Goal: Task Accomplishment & Management: Complete application form

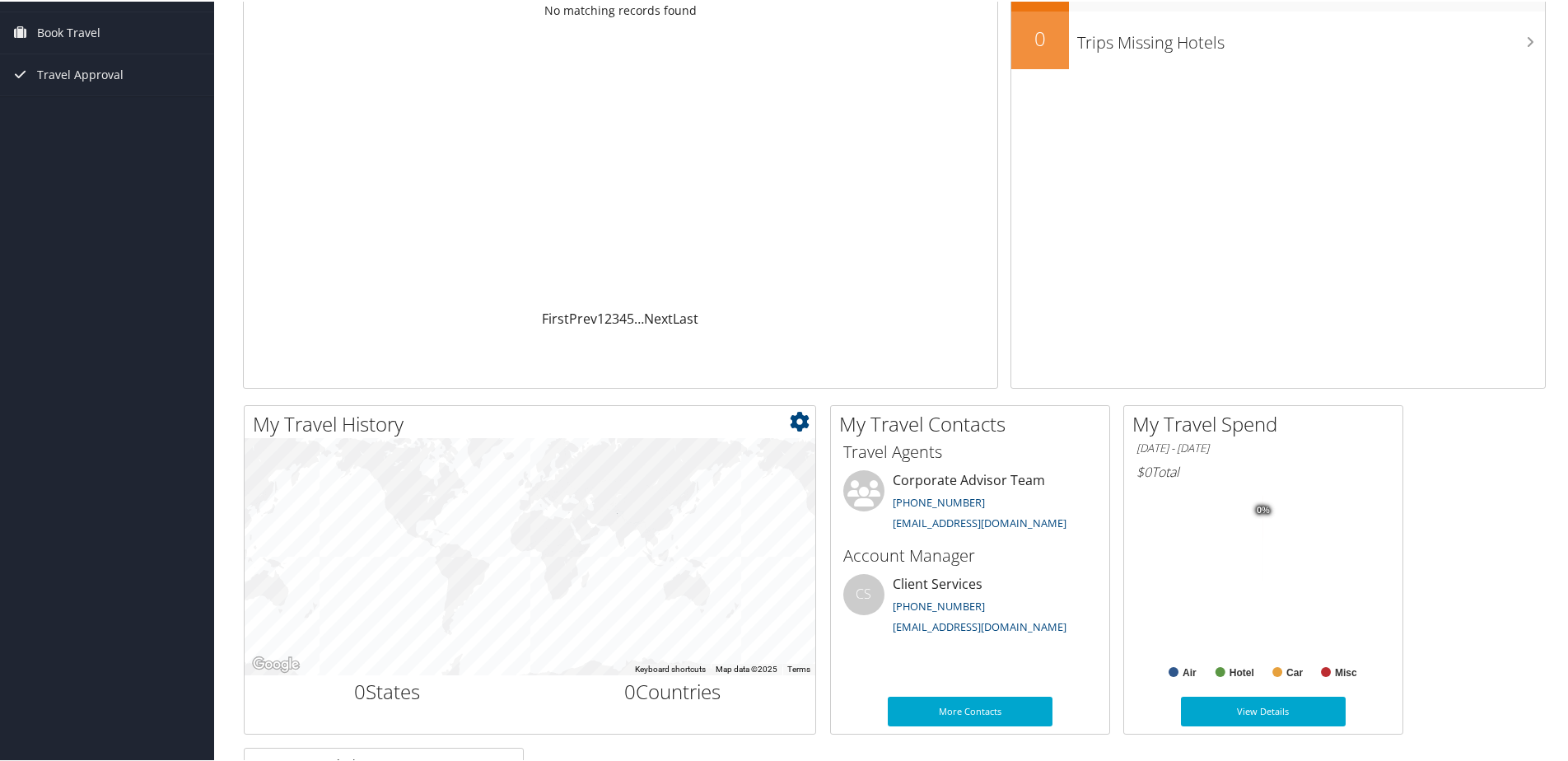
scroll to position [247, 0]
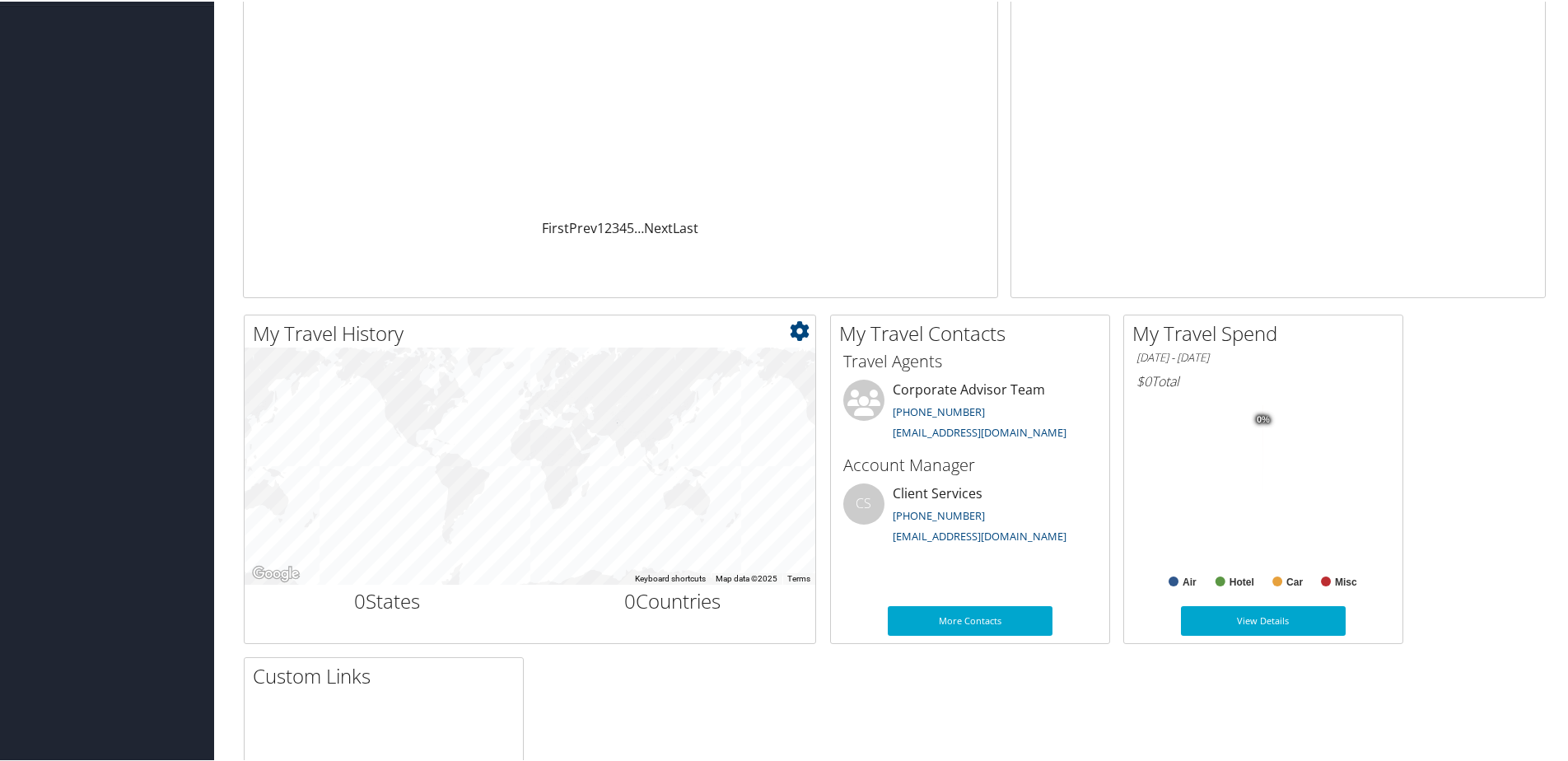
click at [464, 467] on div at bounding box center [530, 465] width 571 height 237
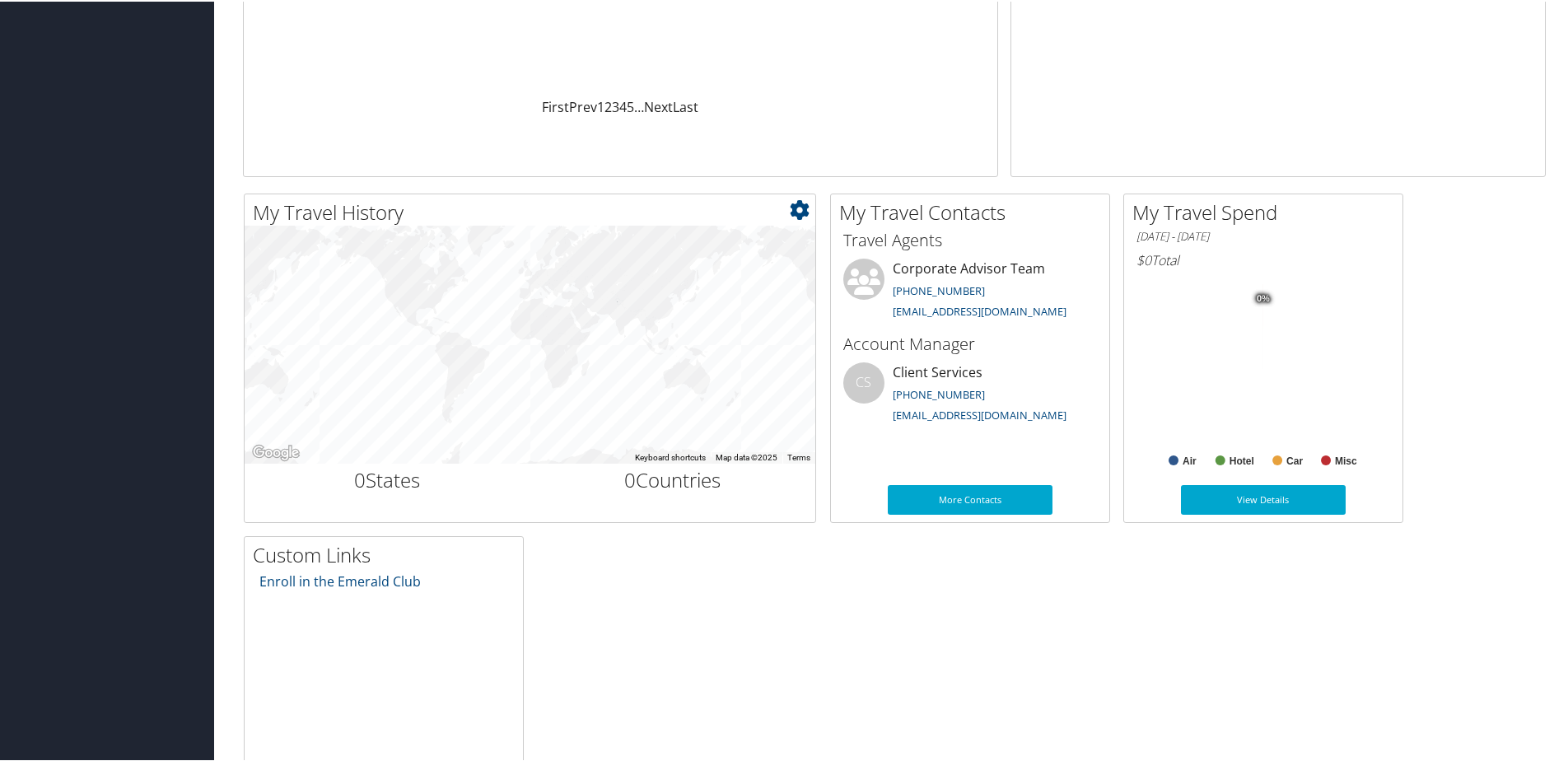
scroll to position [0, 0]
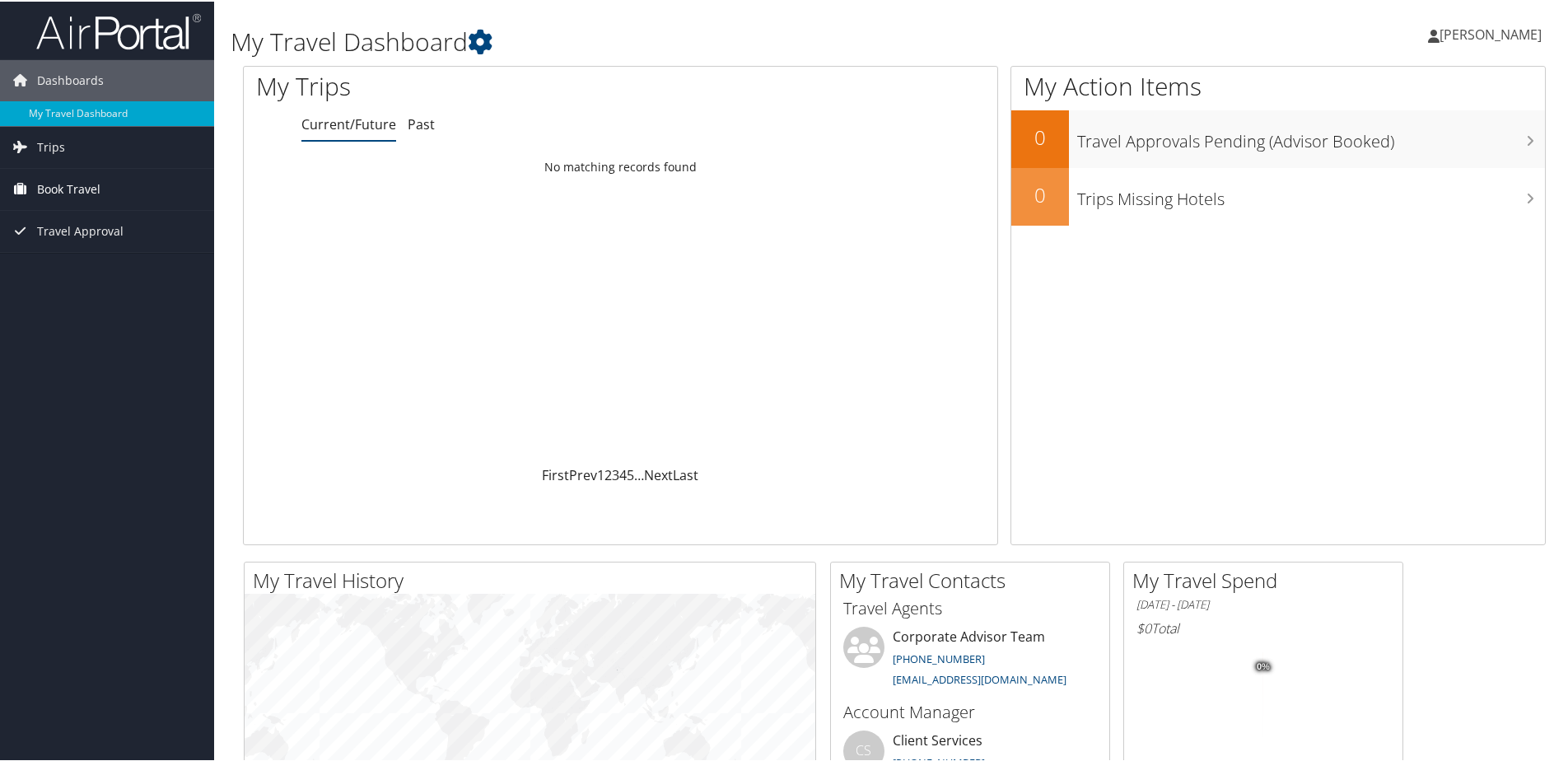
click at [75, 188] on span "Book Travel" at bounding box center [68, 188] width 64 height 41
click at [170, 226] on link "Agent Booking Request" at bounding box center [107, 220] width 214 height 24
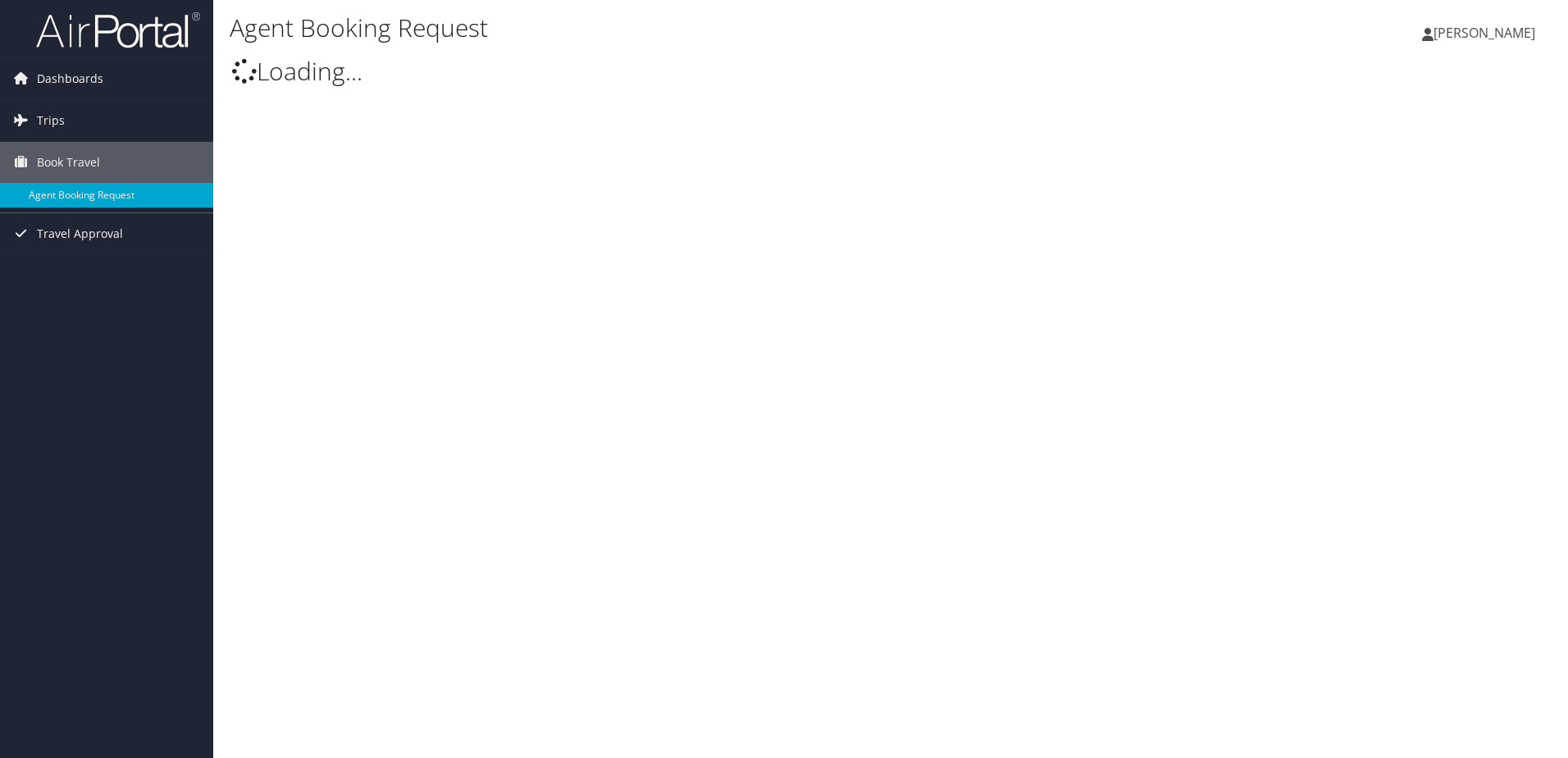
select select "[EMAIL_ADDRESS][DOMAIN_NAME]"
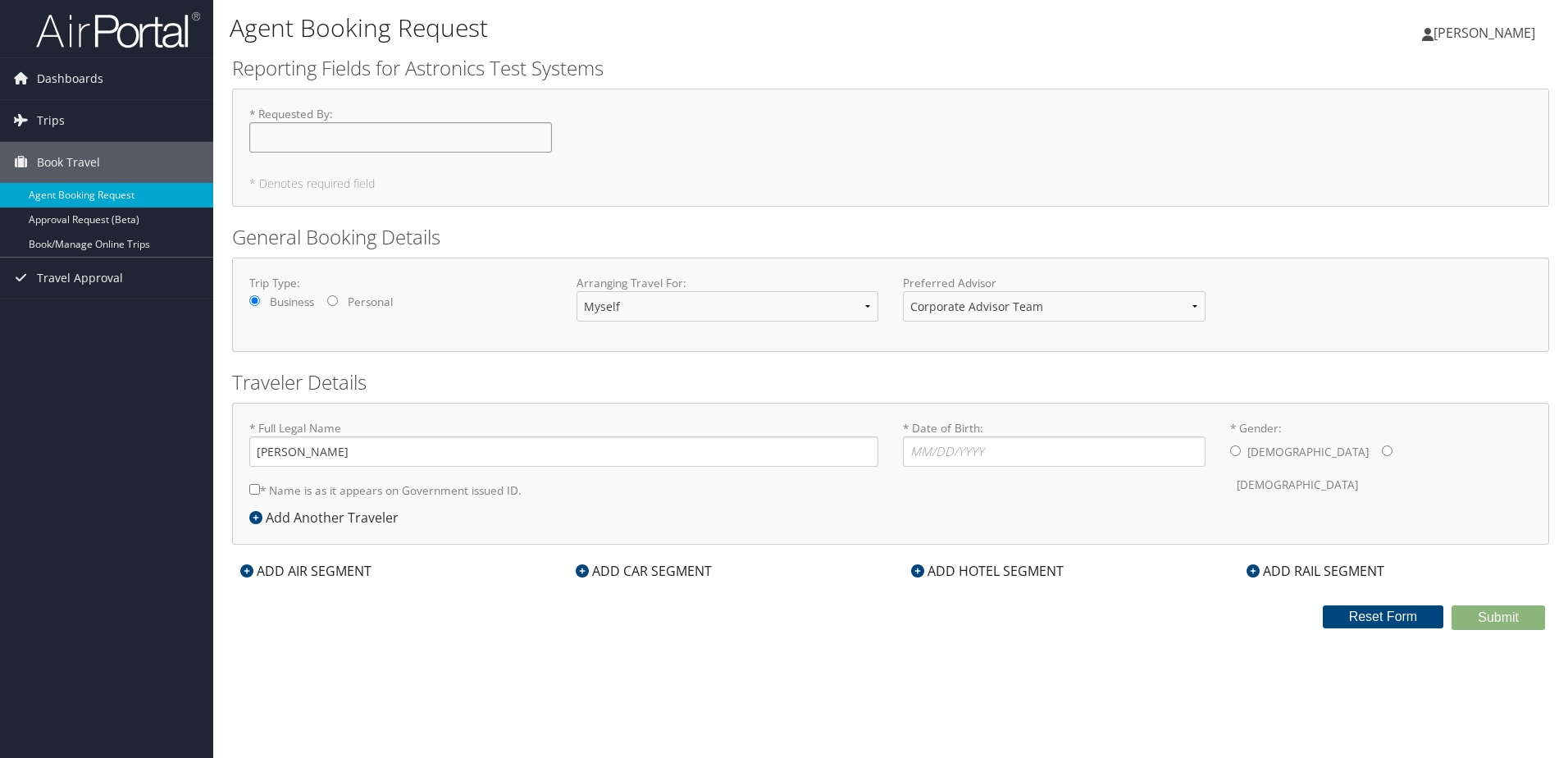
click at [380, 146] on input "* Requested By : Required" at bounding box center [400, 137] width 303 height 30
click at [1034, 436] on input "* Date of Birth: Invalid Date" at bounding box center [1054, 452] width 303 height 30
click at [354, 569] on div "ADD AIR SEGMENT" at bounding box center [305, 571] width 148 height 20
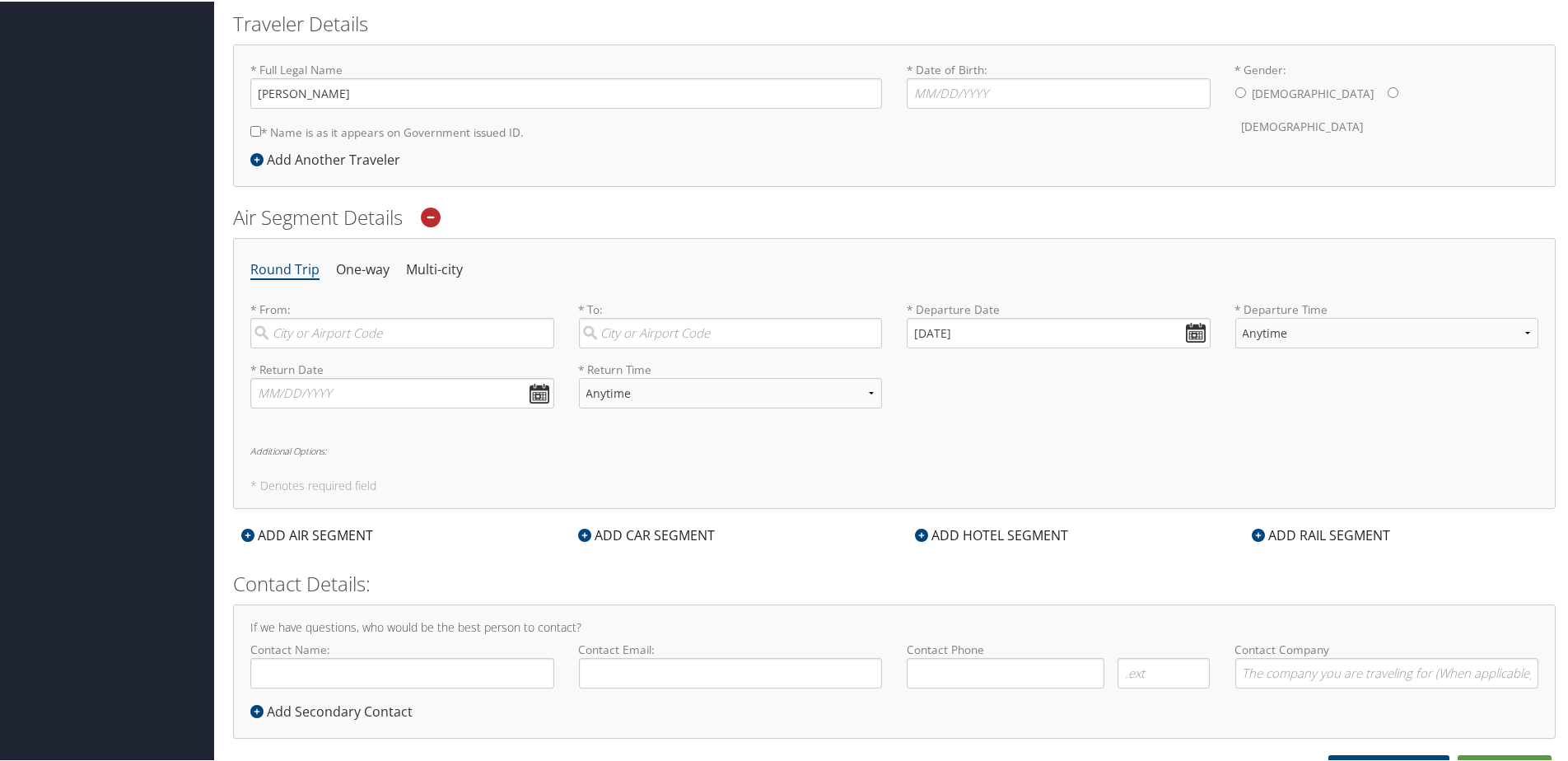
scroll to position [379, 0]
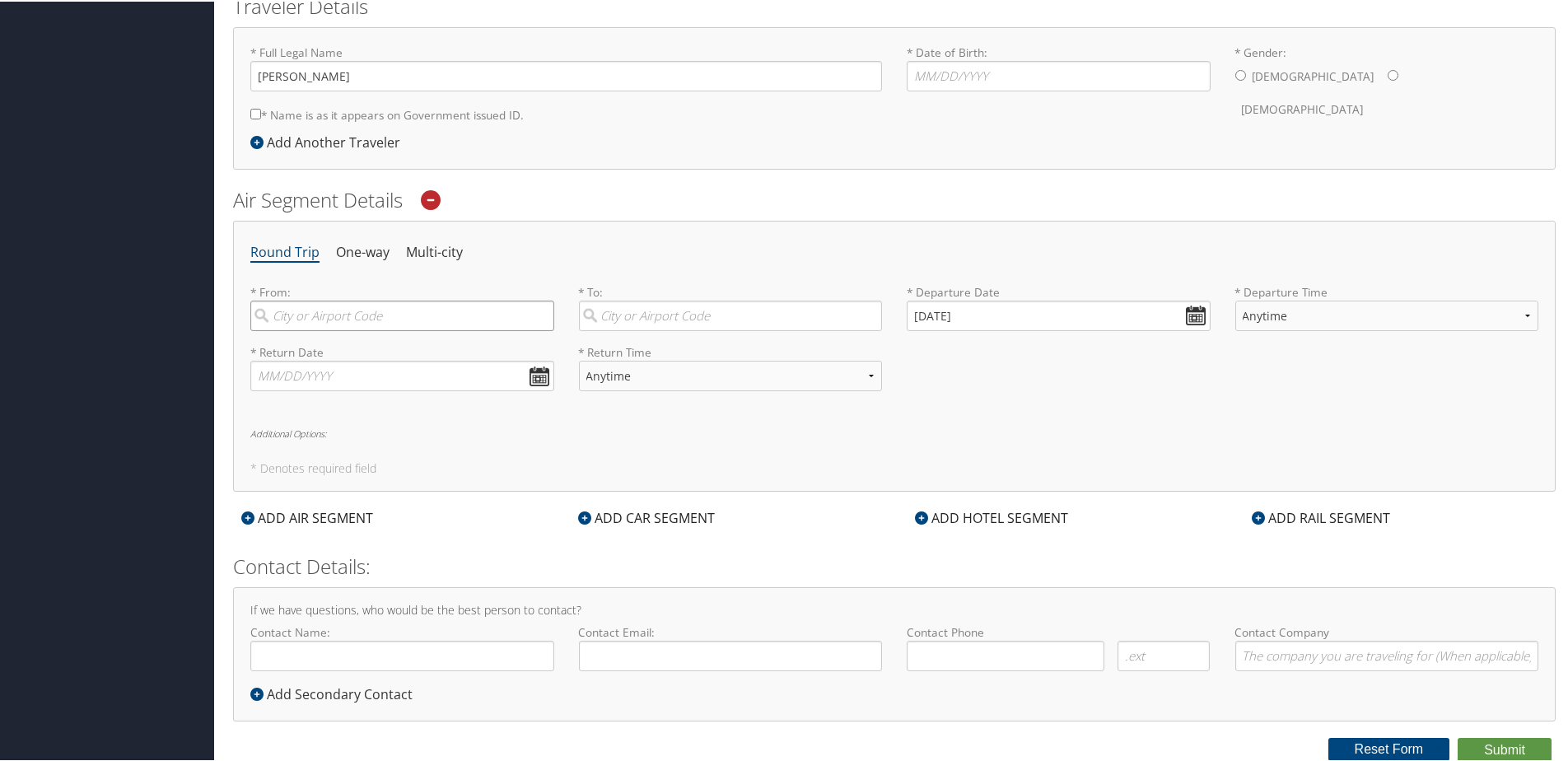
click at [401, 318] on input "search" at bounding box center [402, 314] width 304 height 31
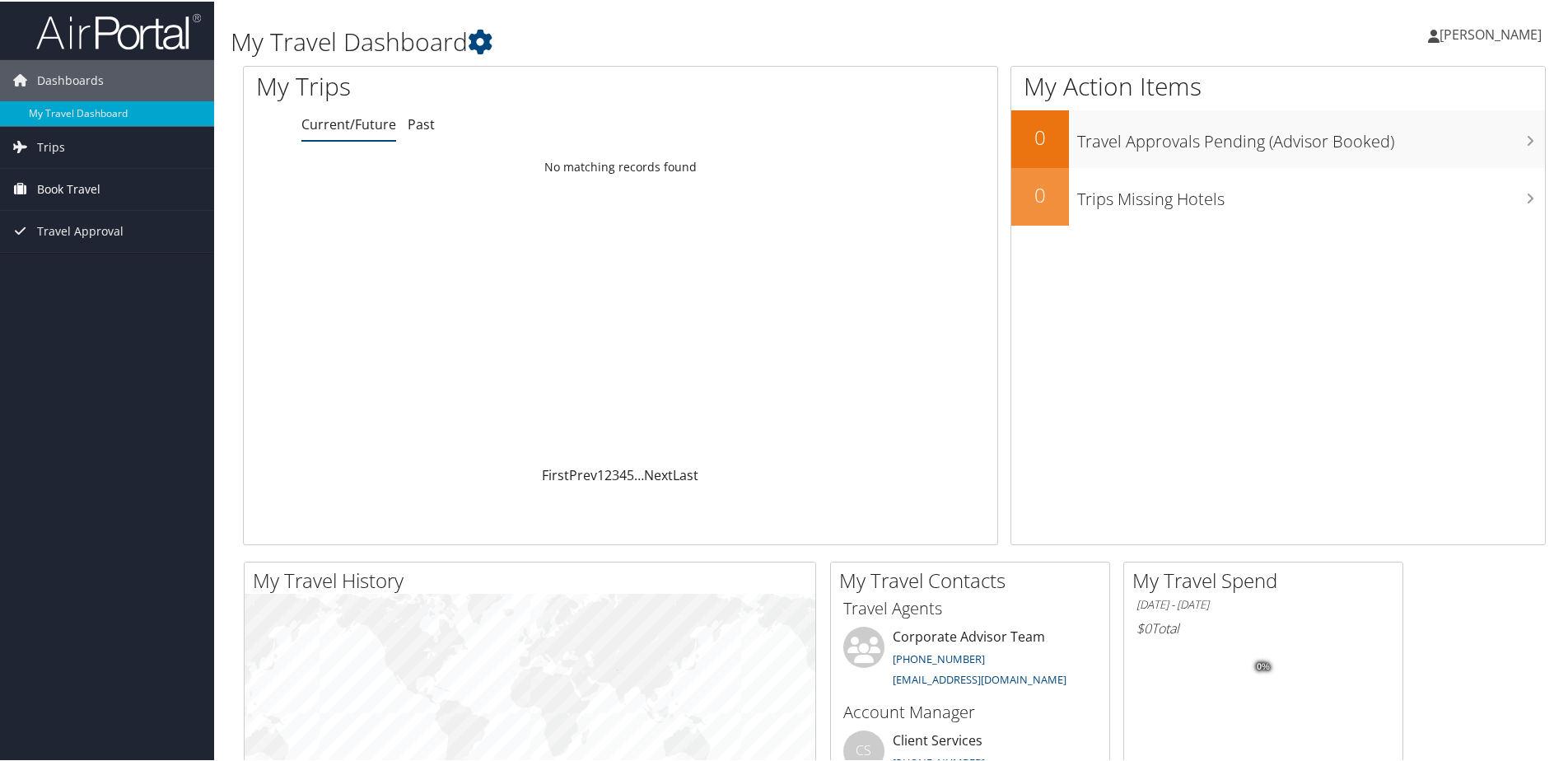
click at [71, 196] on span "Book Travel" at bounding box center [68, 188] width 64 height 41
click at [117, 218] on link "Agent Booking Request" at bounding box center [107, 220] width 214 height 24
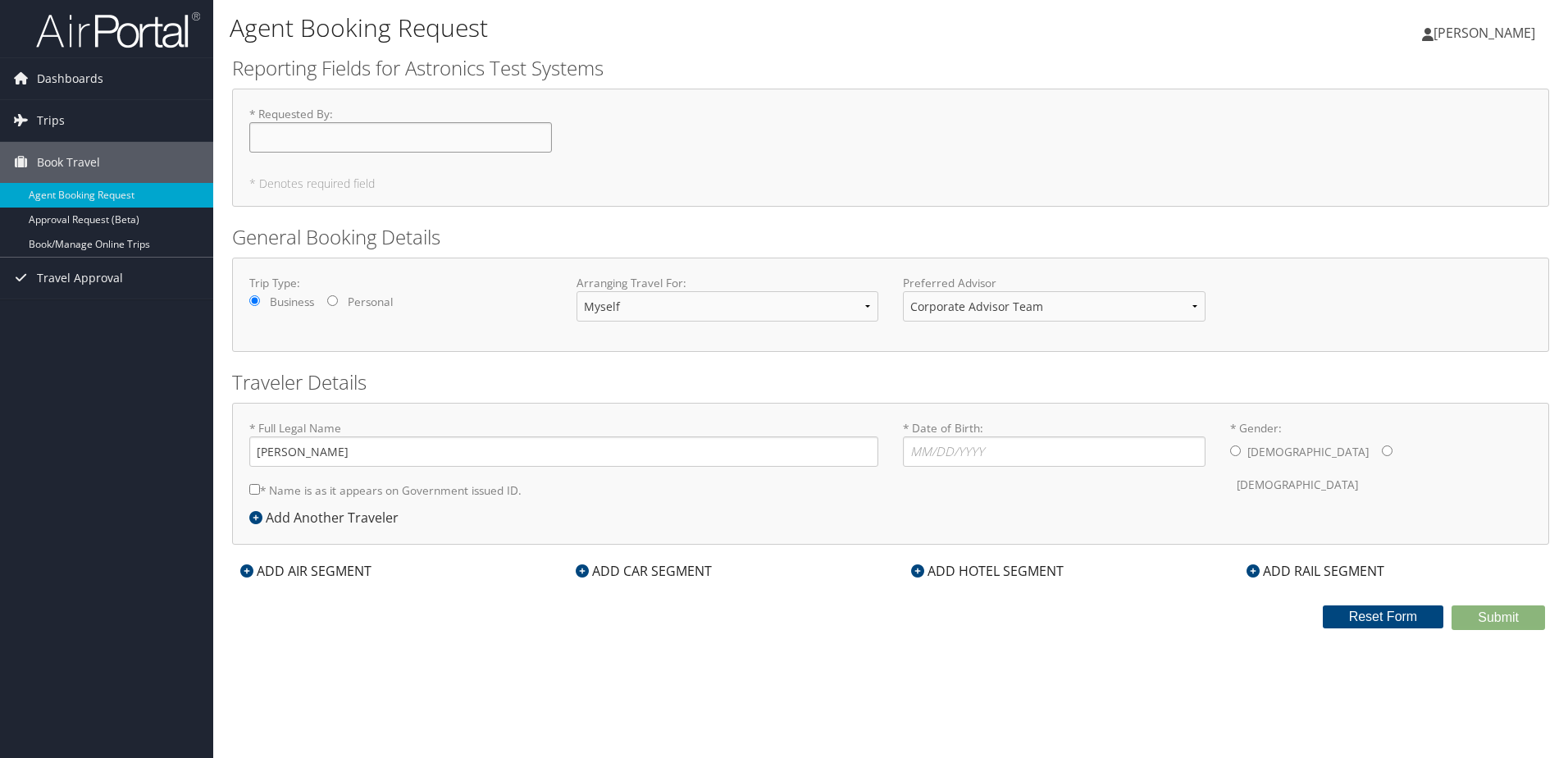
click at [407, 134] on input "* Requested By : Required" at bounding box center [400, 137] width 303 height 30
click at [295, 577] on div "ADD AIR SEGMENT" at bounding box center [305, 571] width 148 height 20
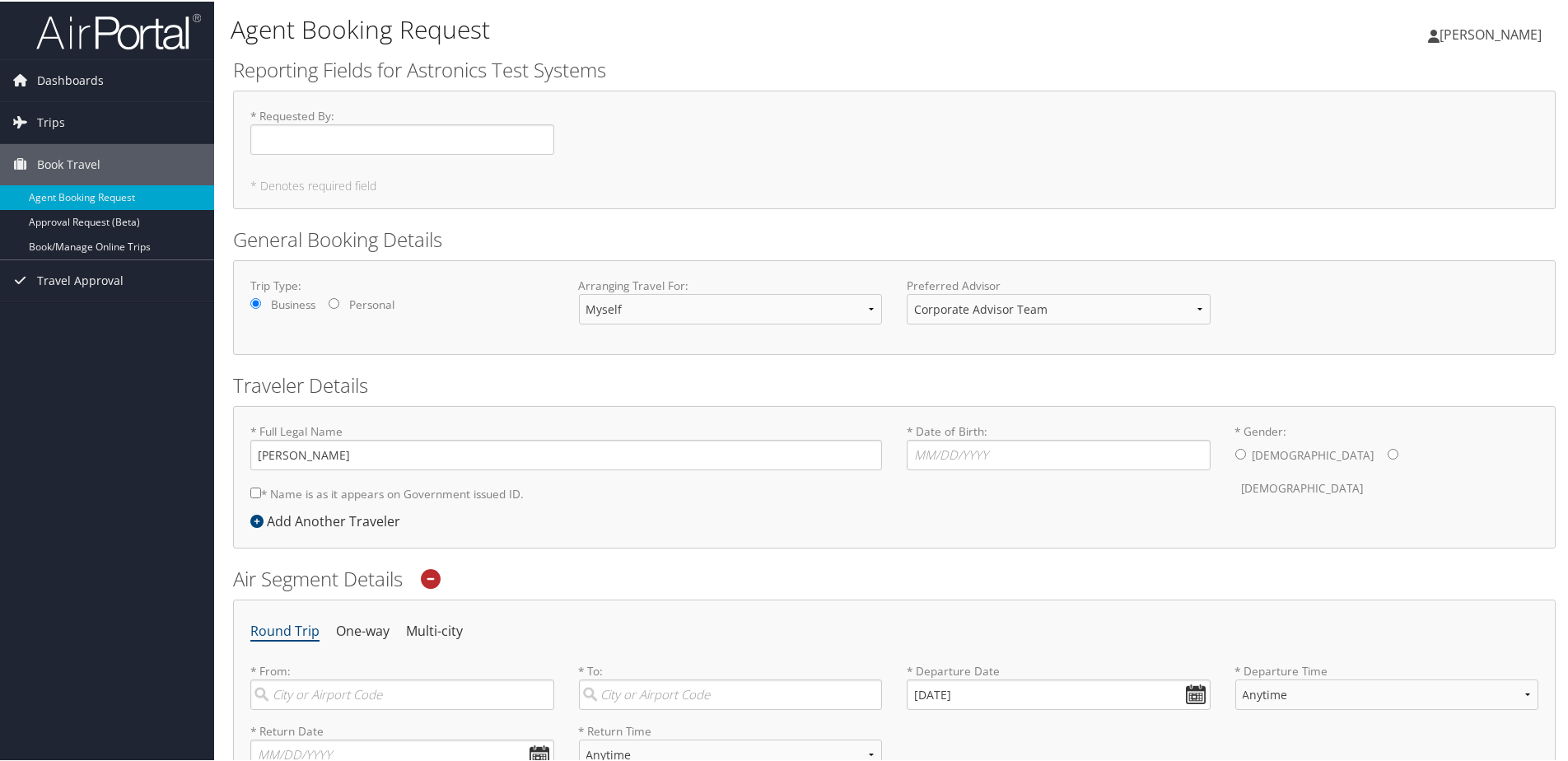
click at [369, 578] on h2 "Air Segment Details" at bounding box center [894, 577] width 1323 height 28
click at [432, 577] on icon at bounding box center [431, 577] width 20 height 20
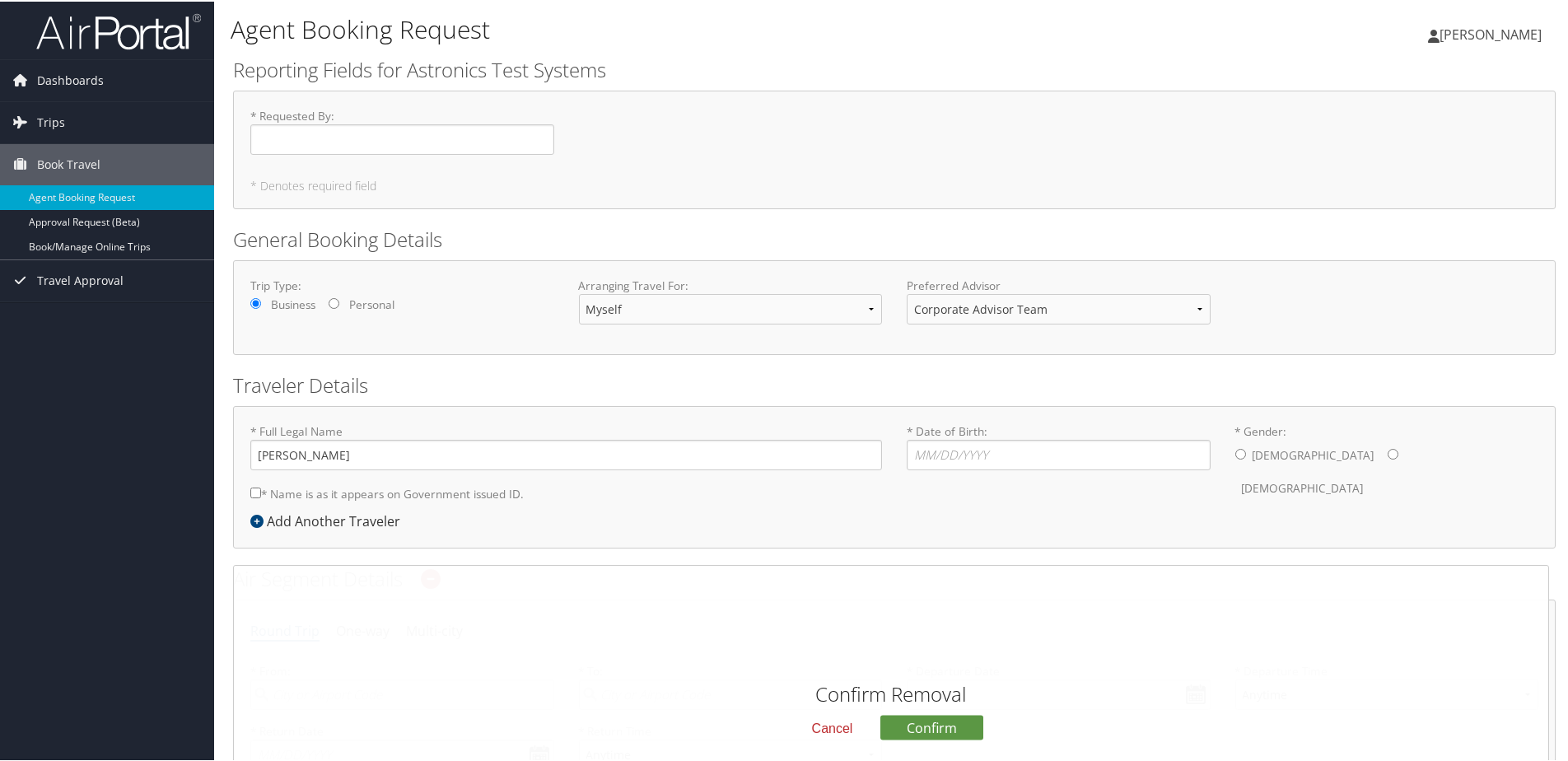
click at [337, 527] on div "Add Another Traveler" at bounding box center [329, 520] width 158 height 20
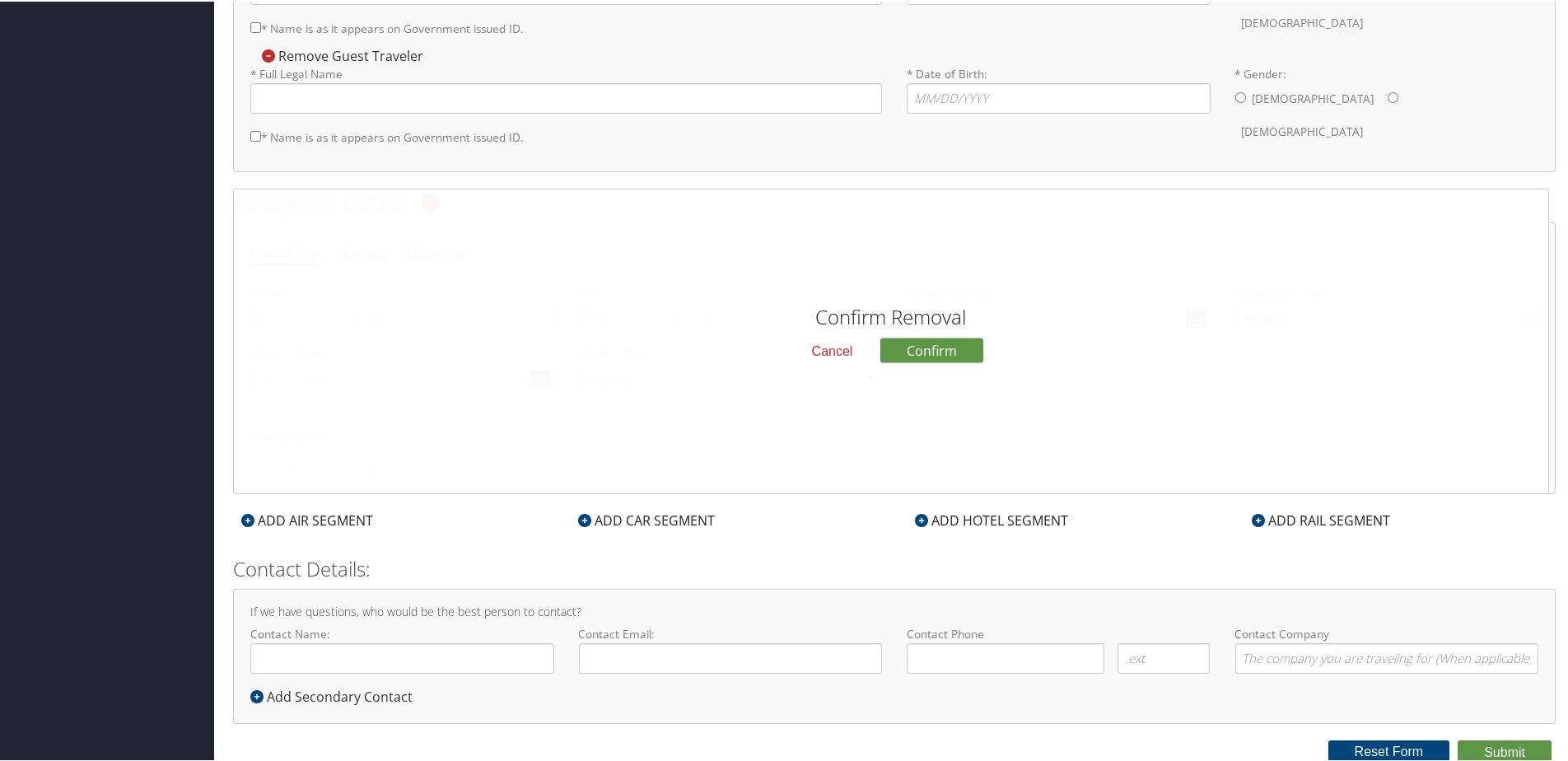
scroll to position [468, 0]
click at [636, 519] on div "ADD CAR SEGMENT" at bounding box center [646, 516] width 153 height 20
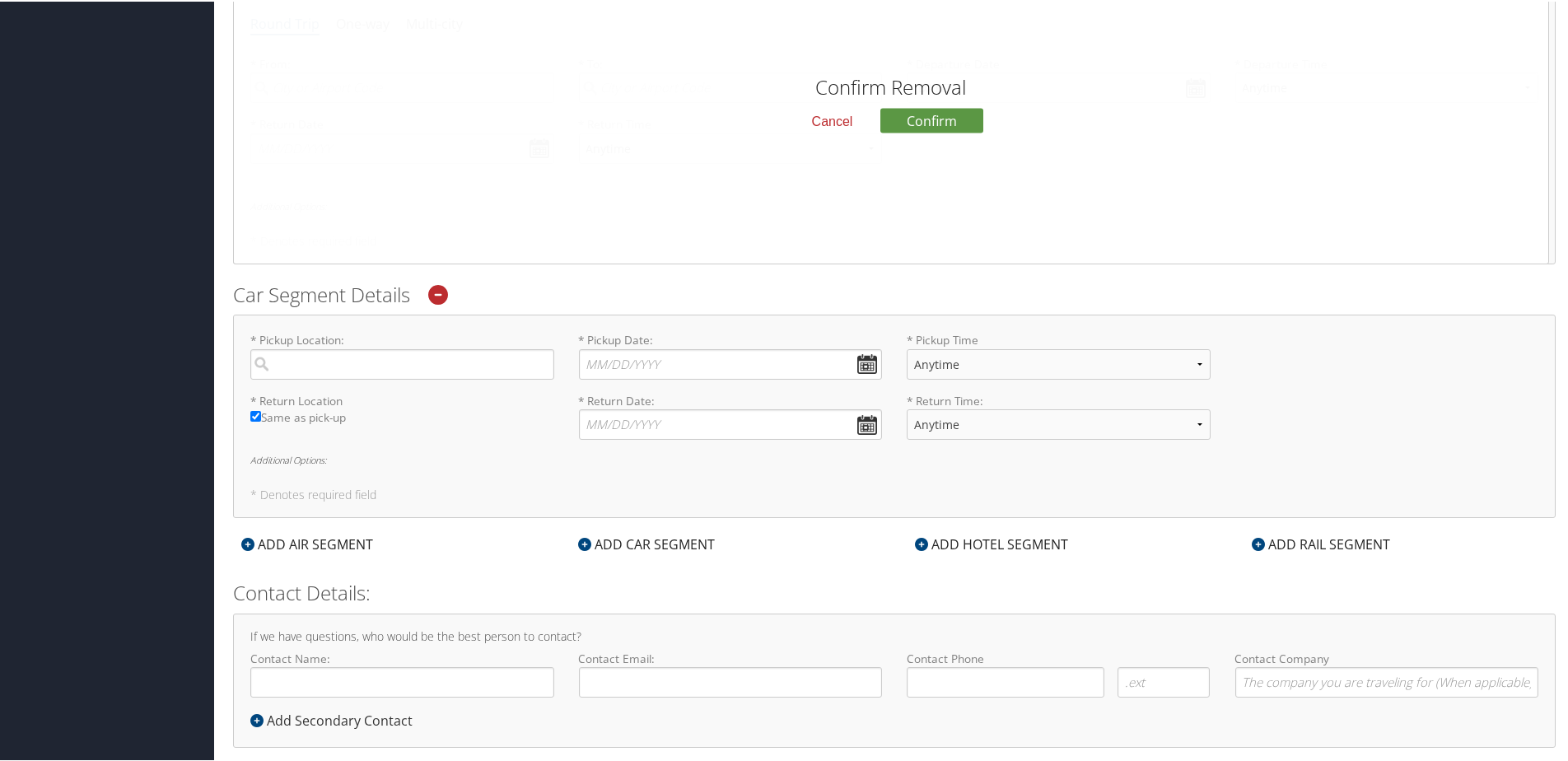
scroll to position [715, 0]
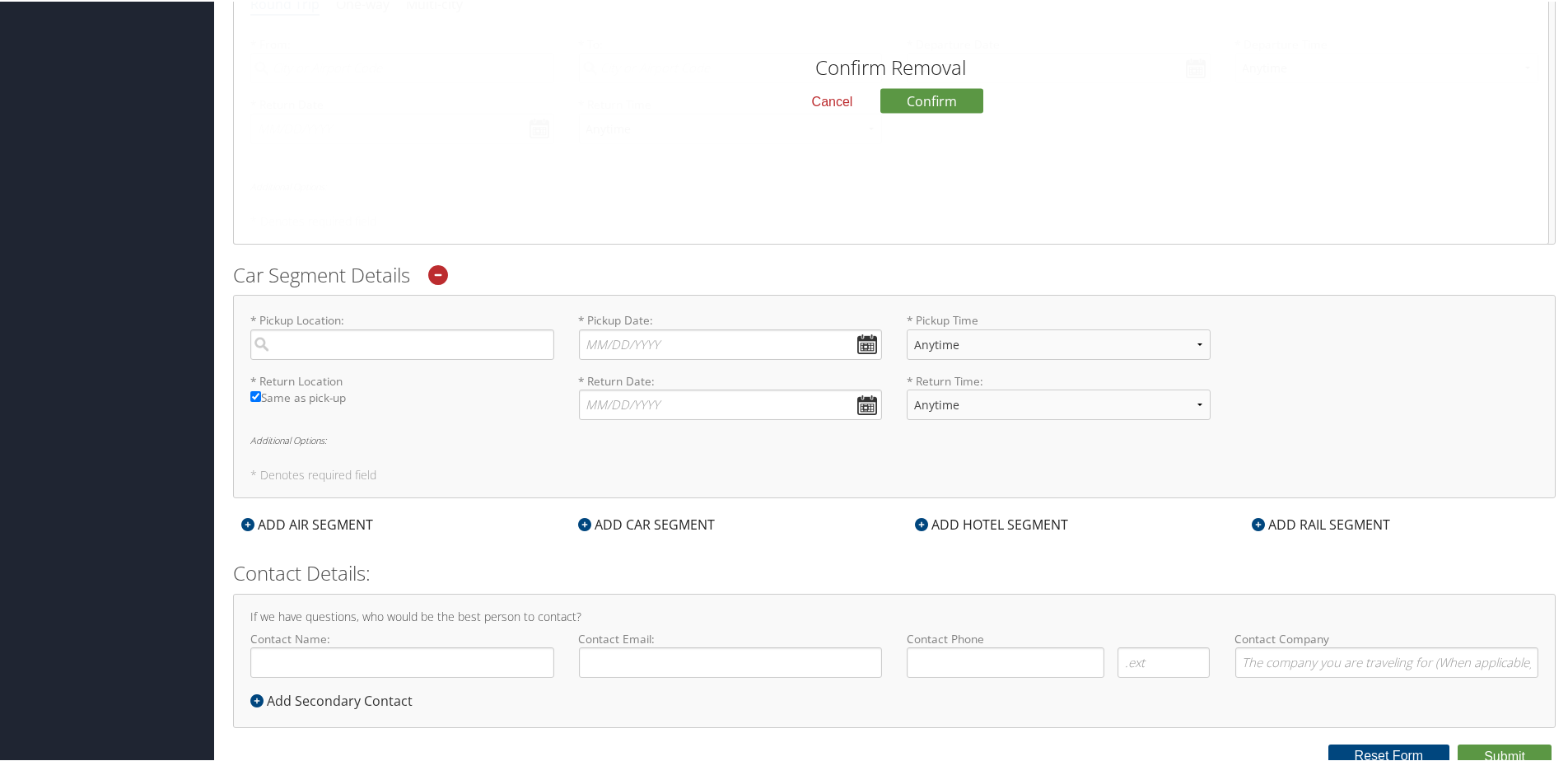
click at [836, 101] on button "Cancel" at bounding box center [832, 100] width 67 height 28
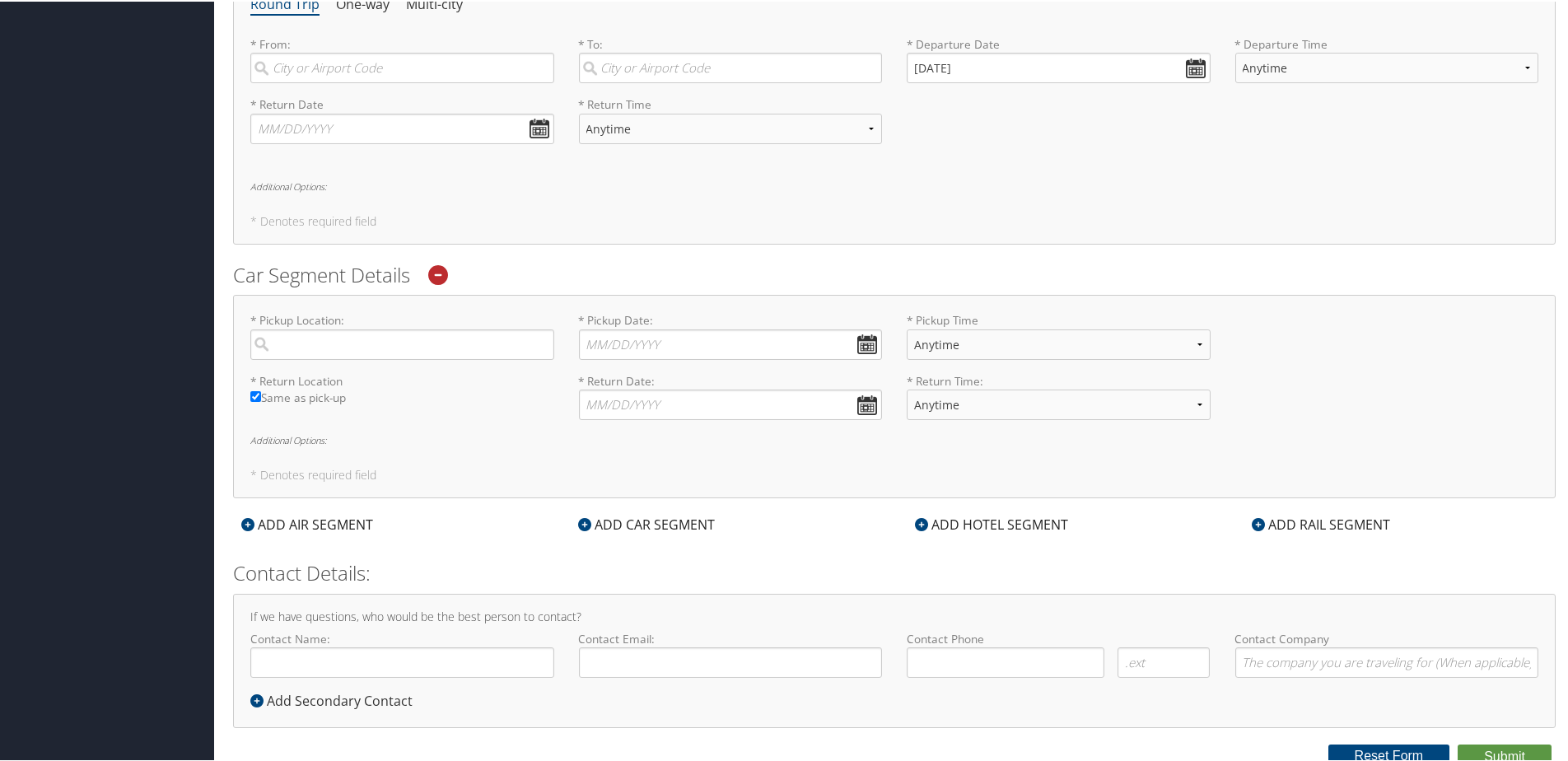
click at [445, 264] on icon at bounding box center [438, 273] width 20 height 20
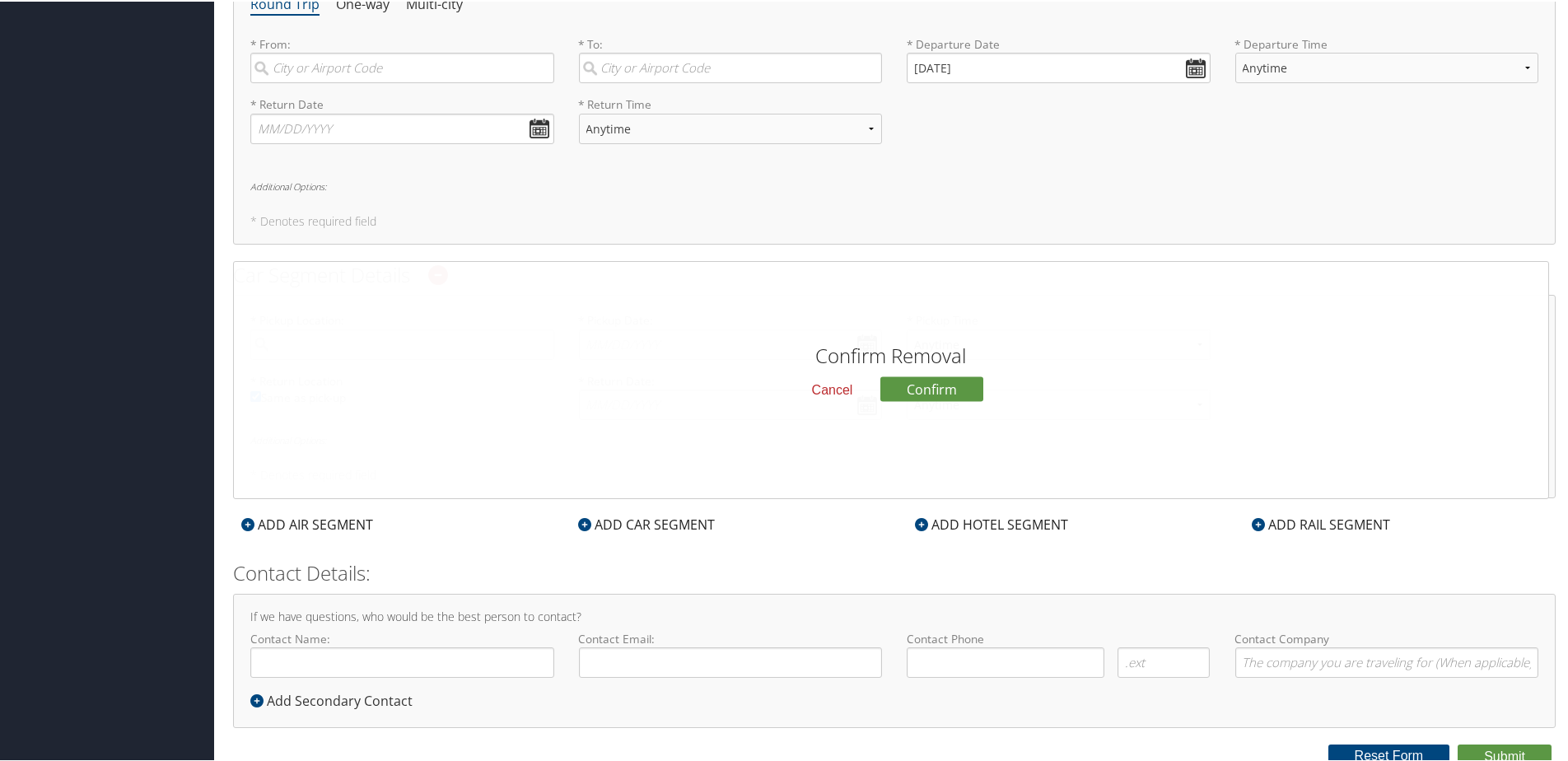
click at [824, 393] on button "Cancel" at bounding box center [832, 389] width 67 height 28
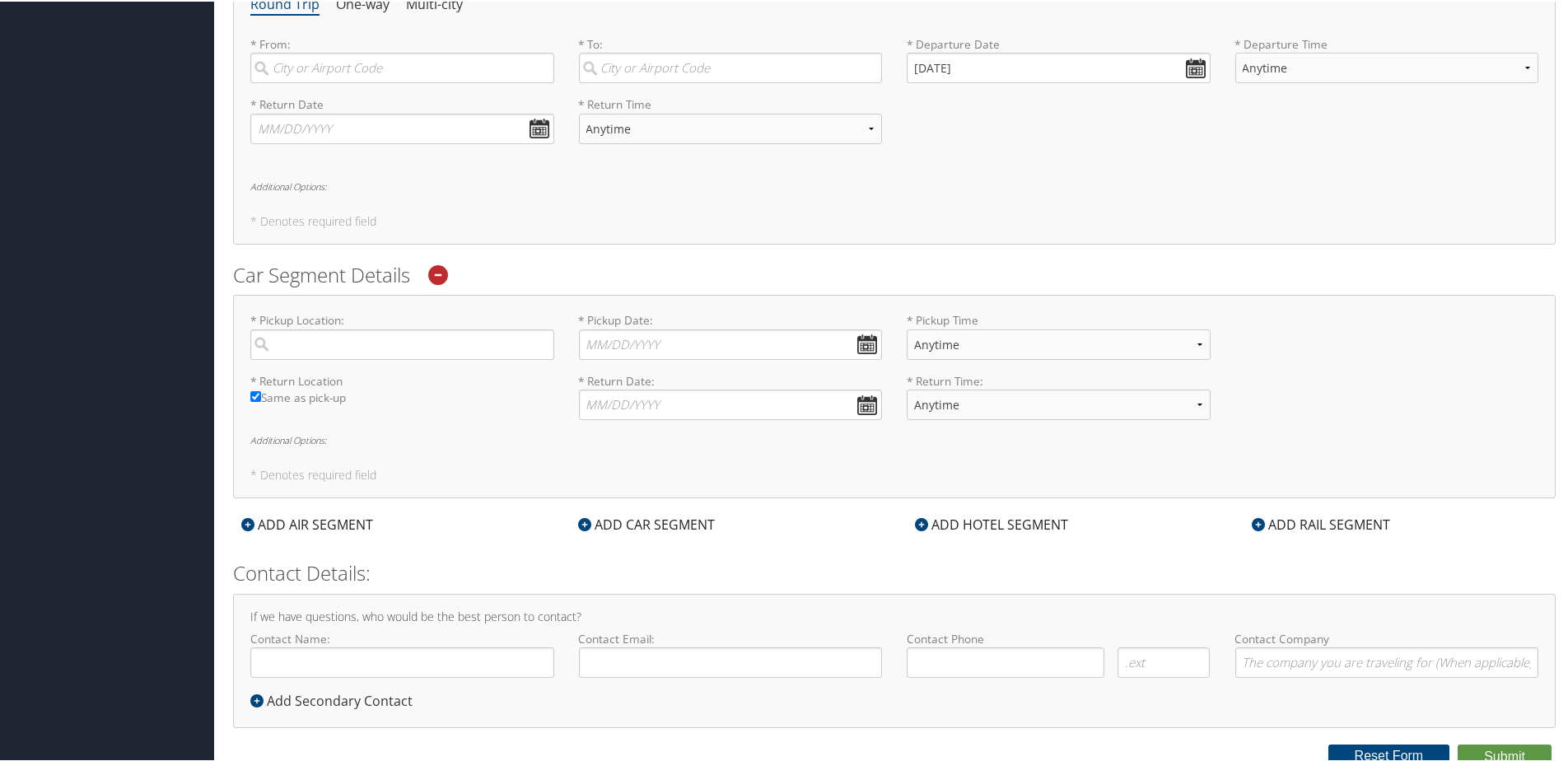
click at [445, 267] on icon at bounding box center [438, 273] width 20 height 20
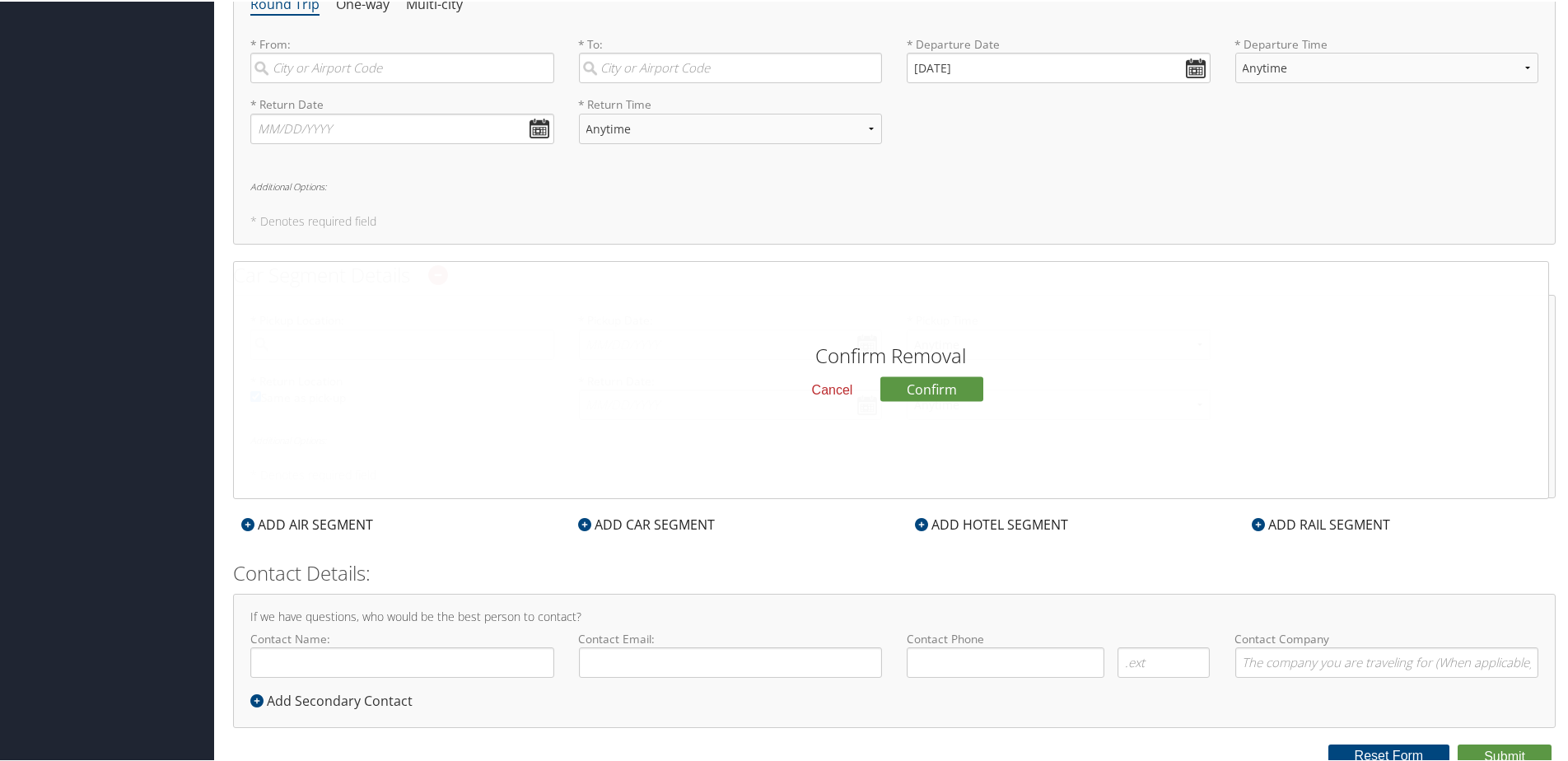
click at [837, 386] on button "Cancel" at bounding box center [832, 389] width 67 height 28
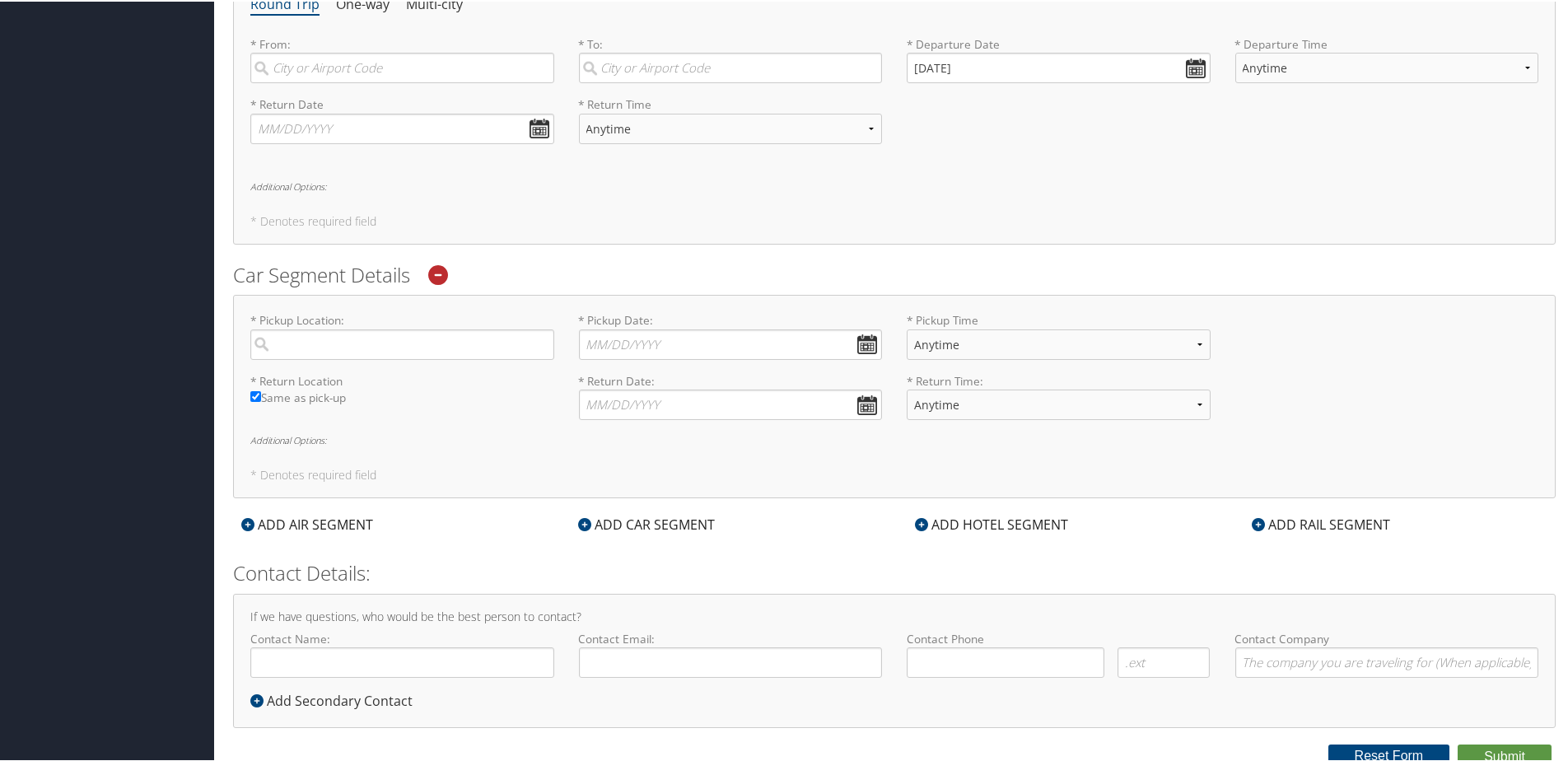
click at [432, 273] on icon at bounding box center [438, 273] width 20 height 20
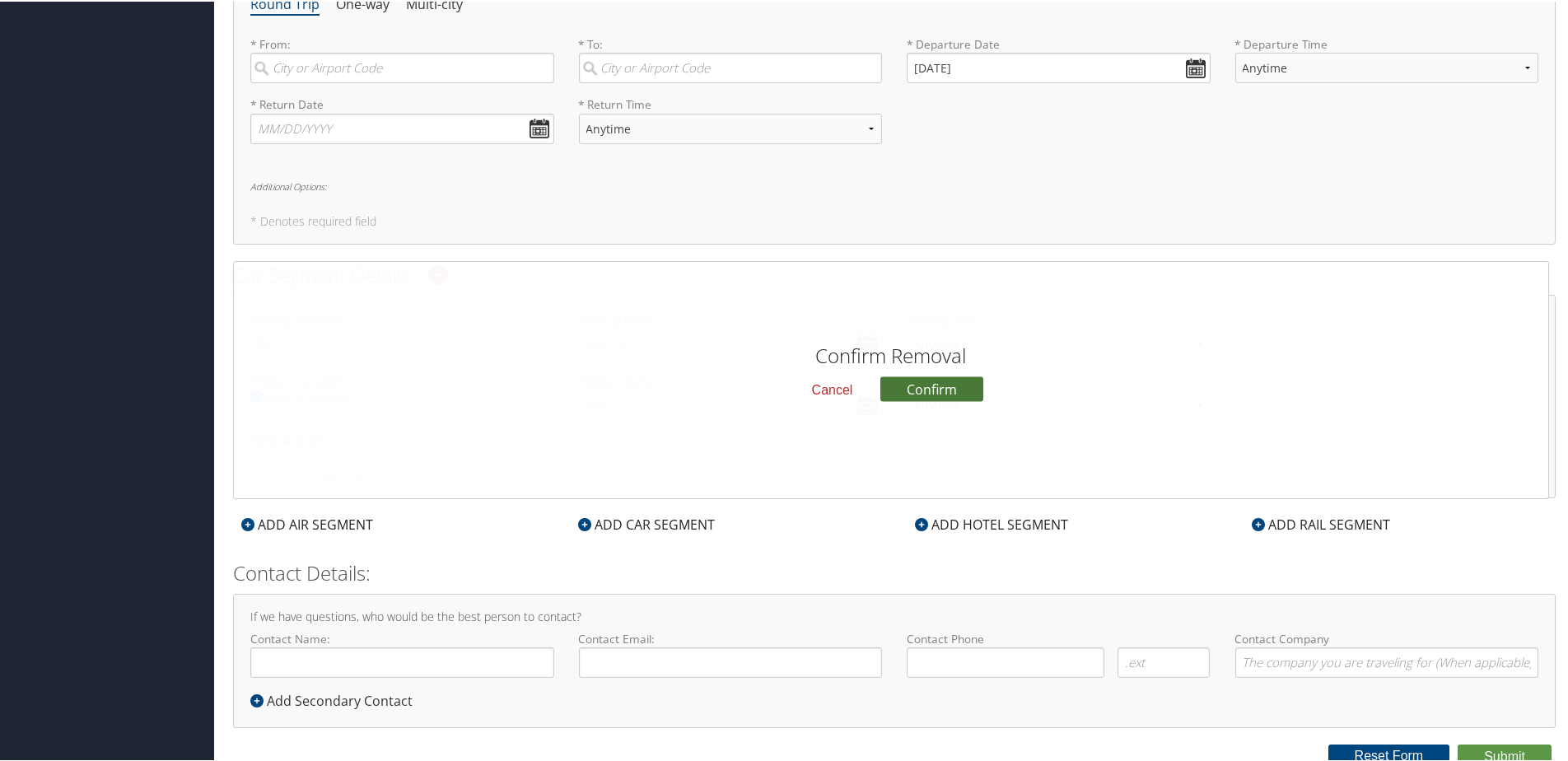
click at [966, 383] on button "Confirm" at bounding box center [931, 388] width 102 height 24
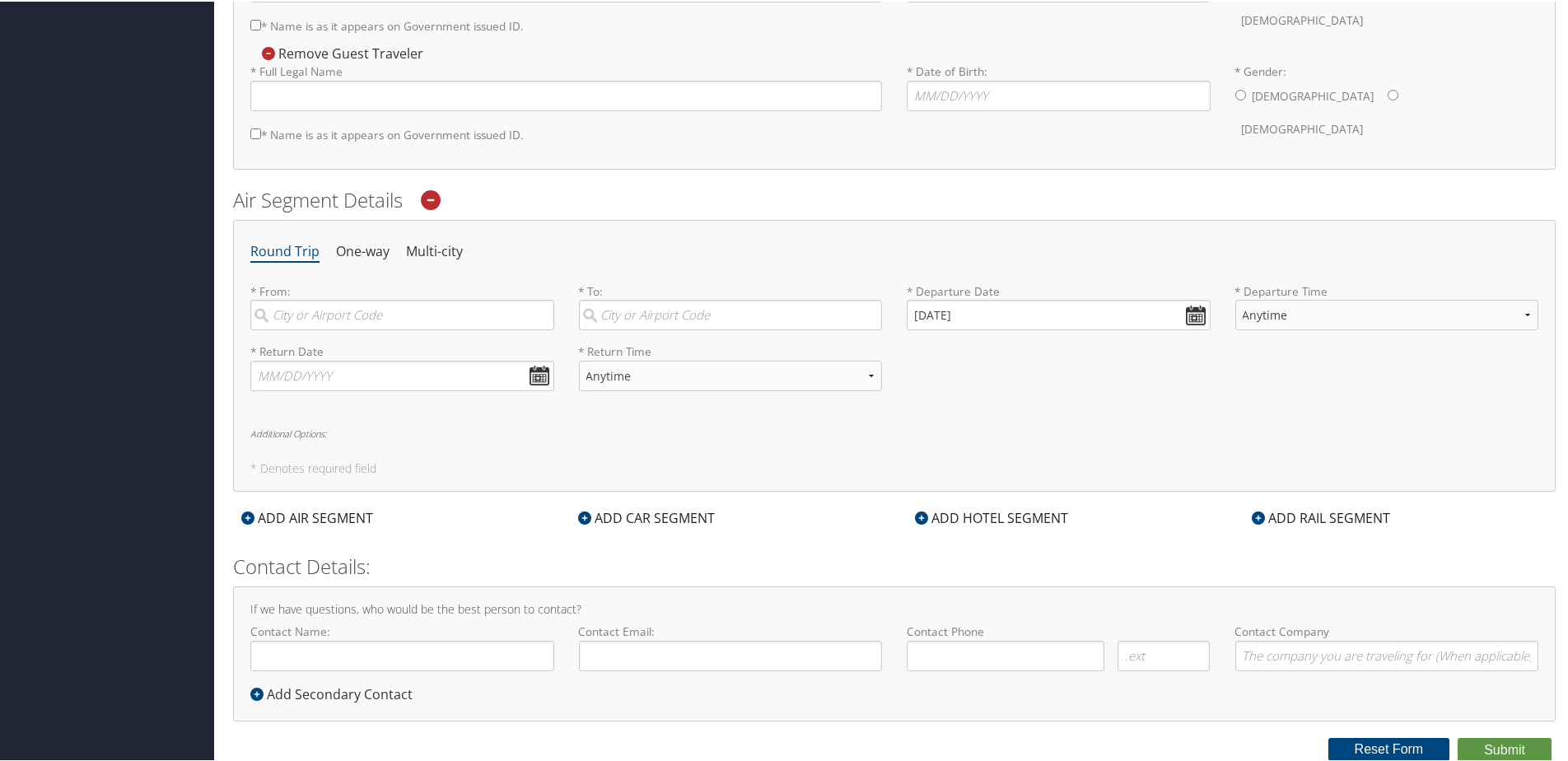
scroll to position [468, 0]
click at [435, 193] on icon at bounding box center [431, 199] width 20 height 20
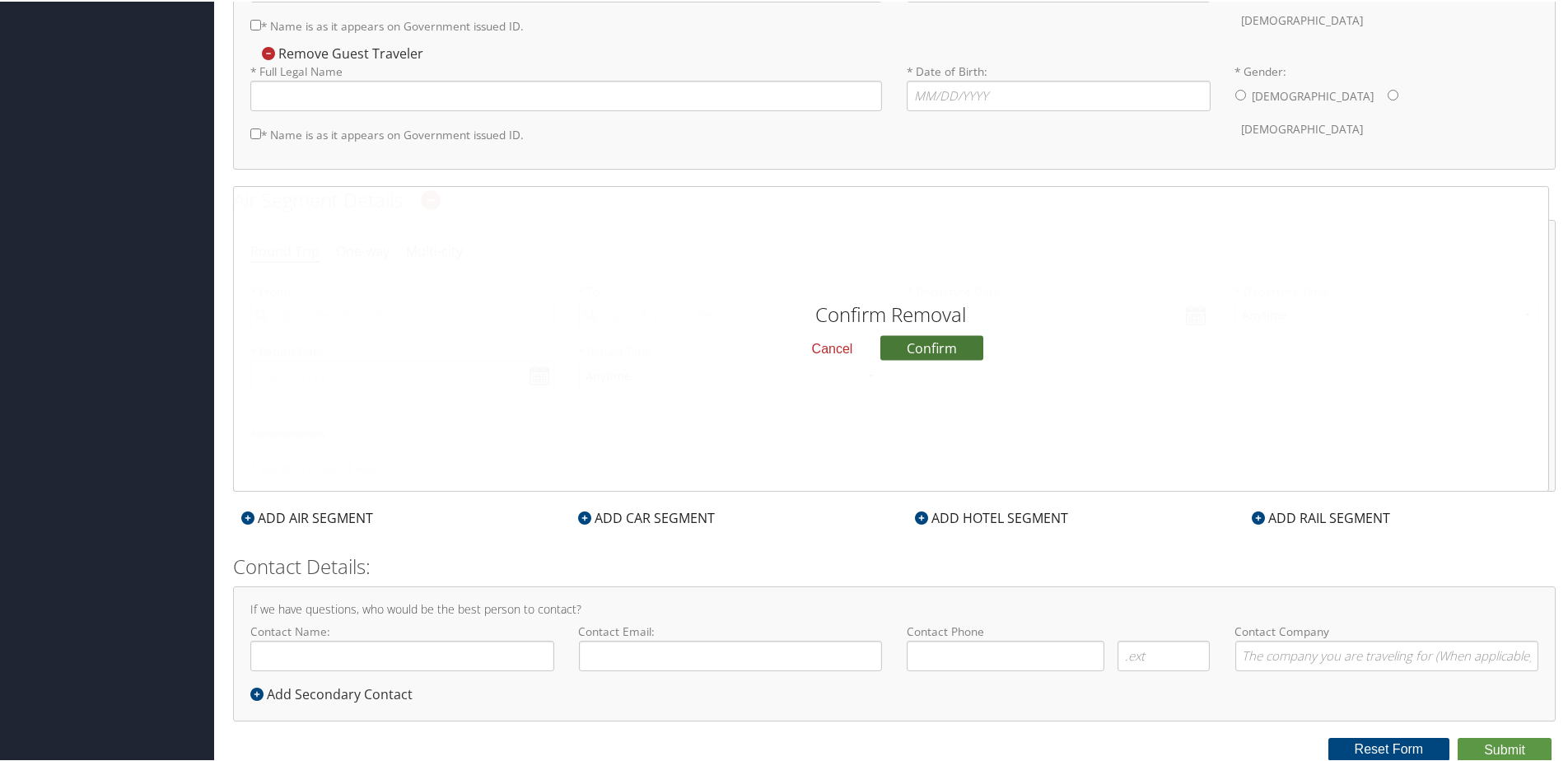
click at [914, 336] on button "Confirm" at bounding box center [931, 346] width 102 height 24
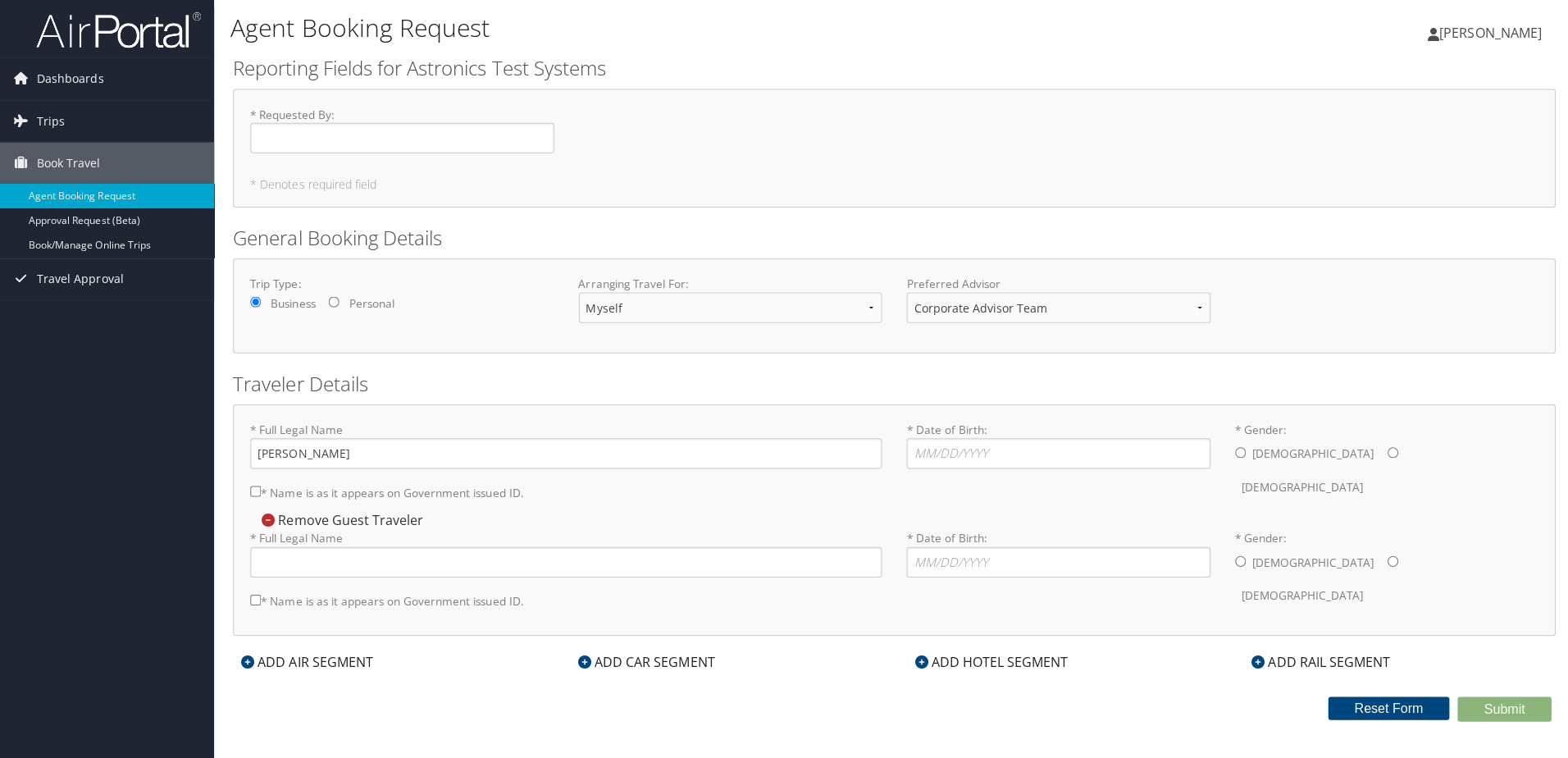
scroll to position [0, 0]
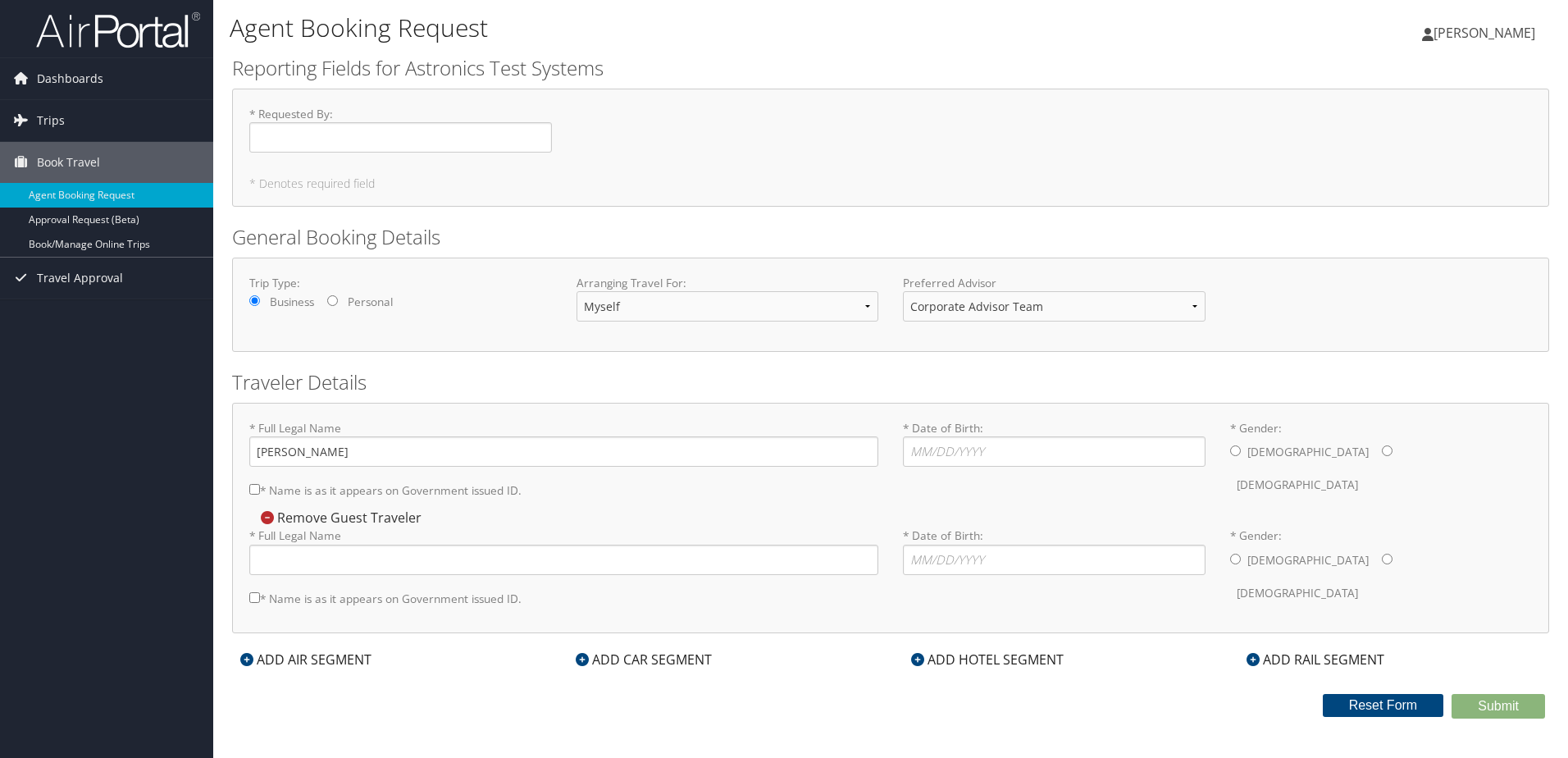
click at [271, 515] on icon at bounding box center [267, 518] width 13 height 13
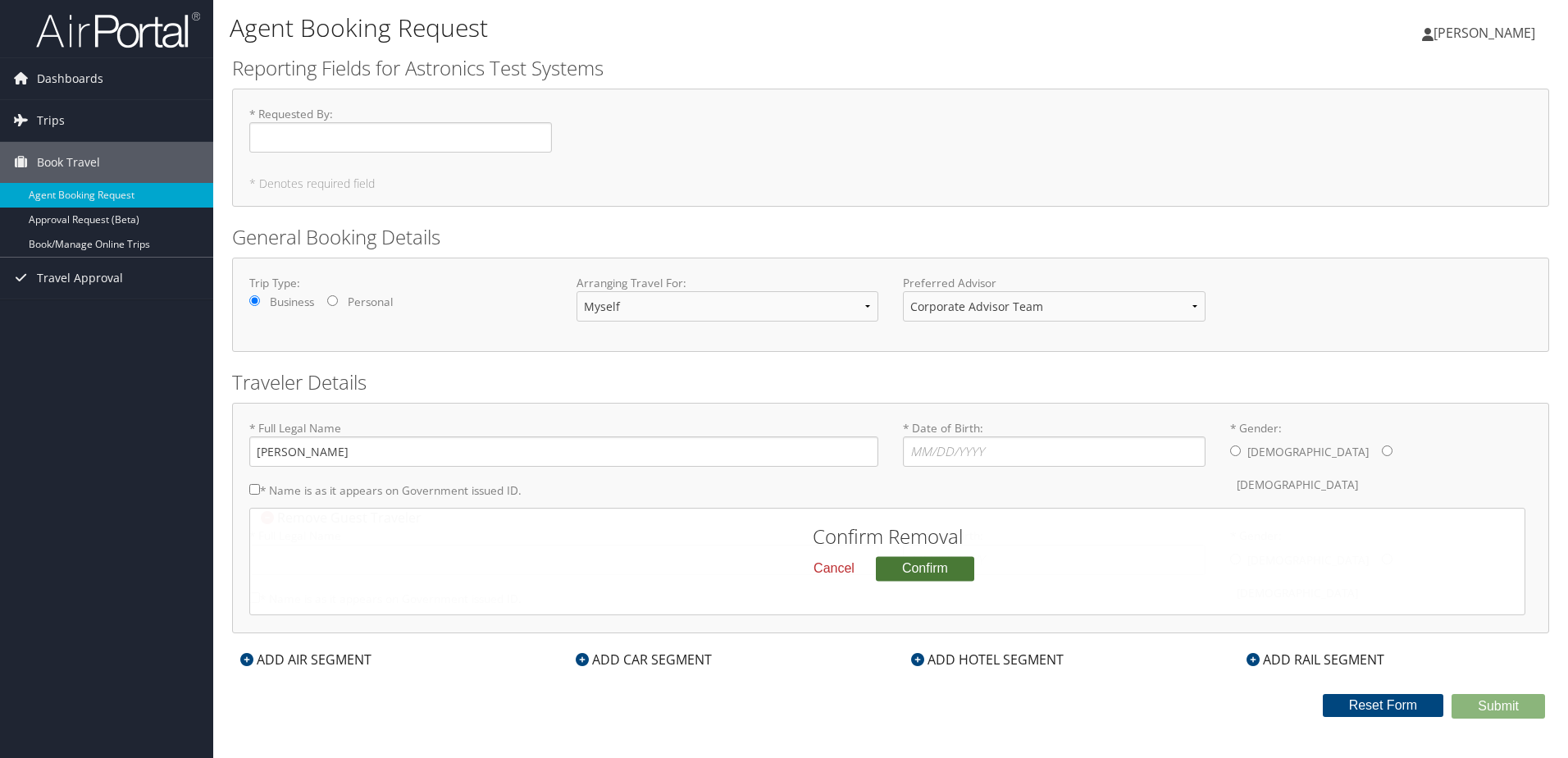
click at [953, 564] on button "Confirm" at bounding box center [925, 568] width 99 height 24
